Goal: Task Accomplishment & Management: Manage account settings

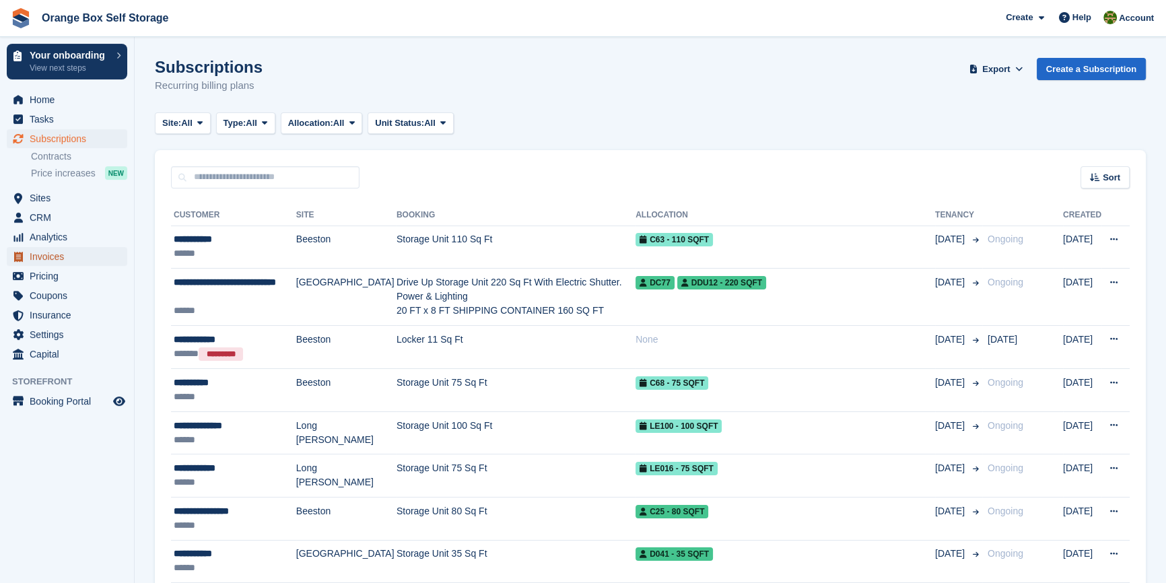
click at [49, 260] on span "Invoices" at bounding box center [70, 256] width 81 height 19
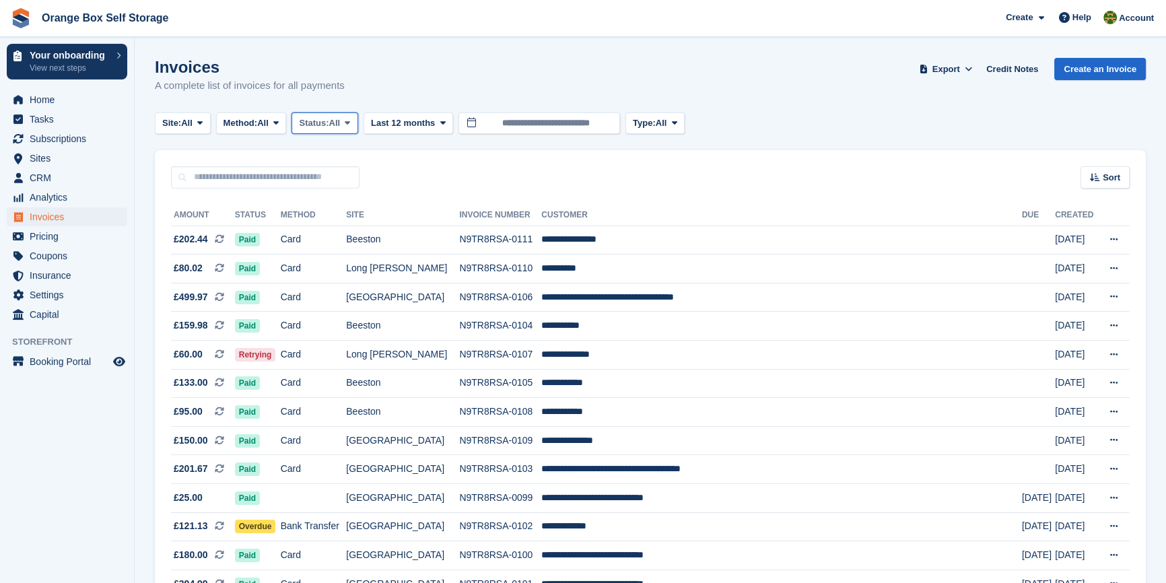
click at [328, 116] on span "Status:" at bounding box center [314, 122] width 30 height 13
click at [323, 256] on link "Void" at bounding box center [356, 252] width 117 height 24
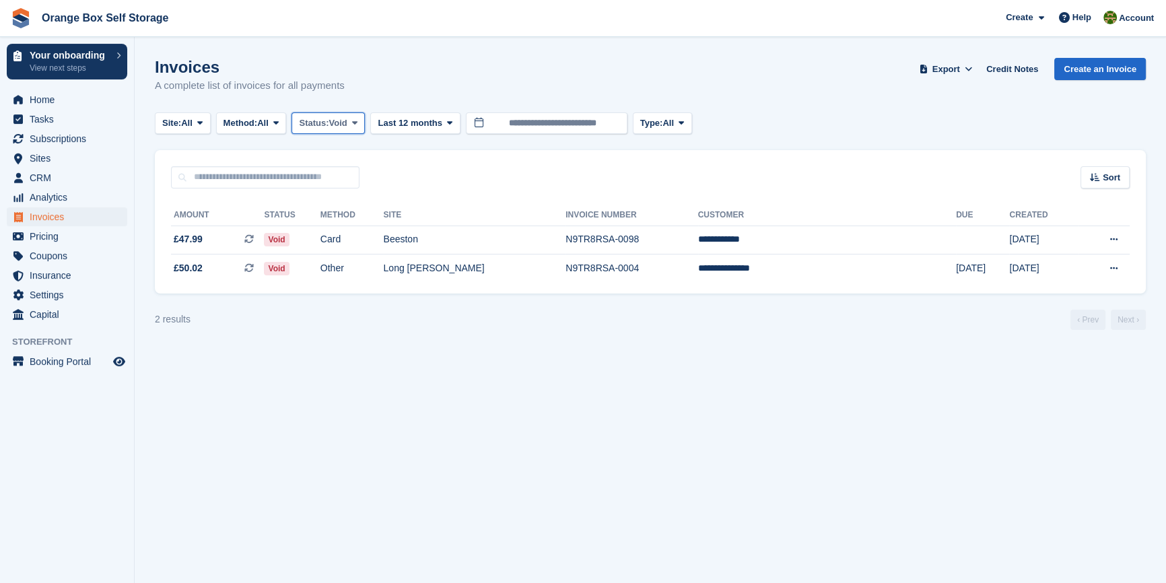
click at [328, 124] on span "Status:" at bounding box center [314, 122] width 30 height 13
click at [336, 230] on link "Open" at bounding box center [356, 227] width 117 height 24
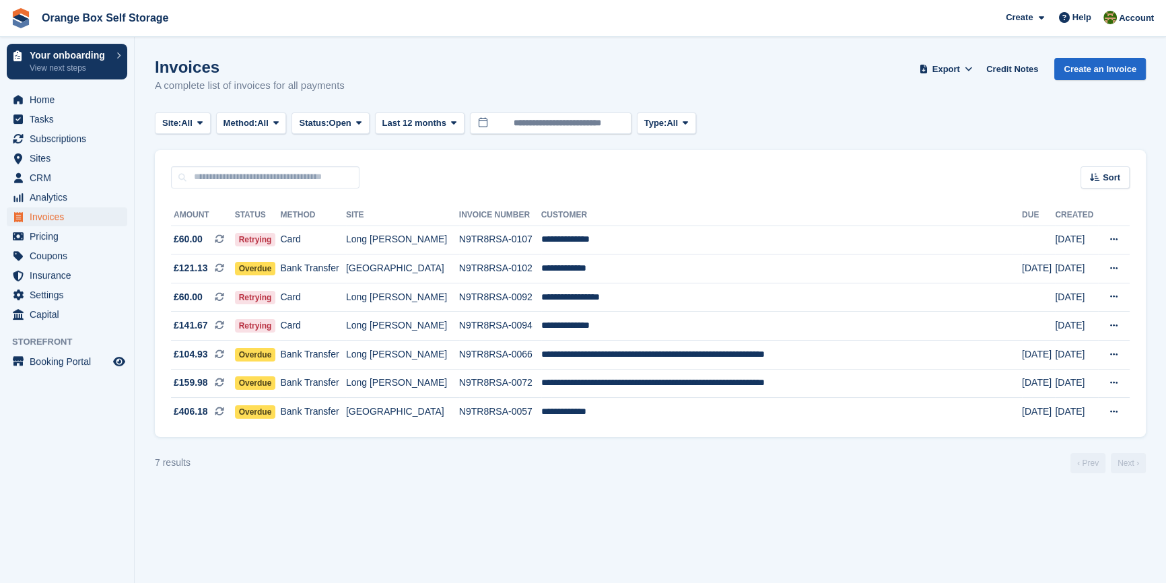
click at [617, 511] on section "Invoices A complete list of invoices for all payments Export Export Invoices Ex…" at bounding box center [650, 291] width 1031 height 583
click at [361, 545] on section "Invoices A complete list of invoices for all payments Export Export Invoices Ex…" at bounding box center [650, 291] width 1031 height 583
